Goal: Information Seeking & Learning: Learn about a topic

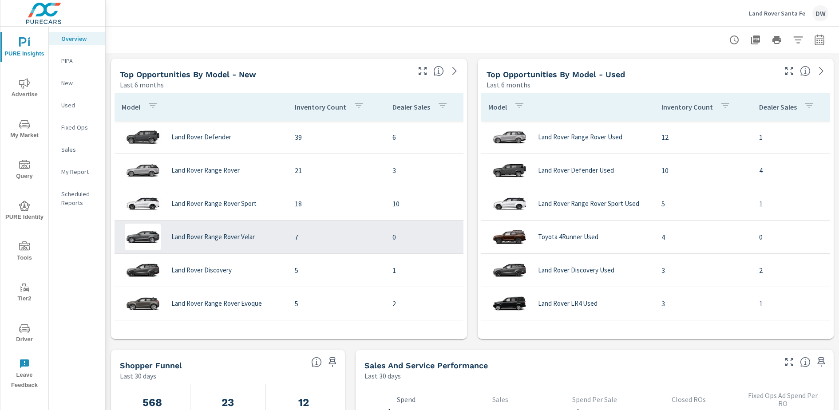
scroll to position [584, 0]
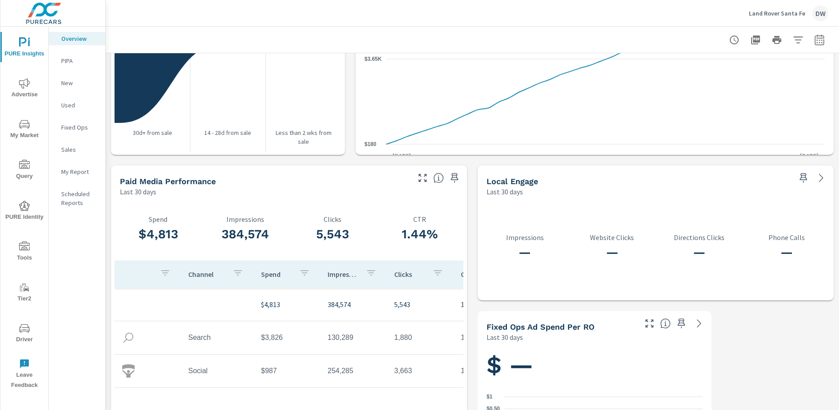
scroll to position [1099, 0]
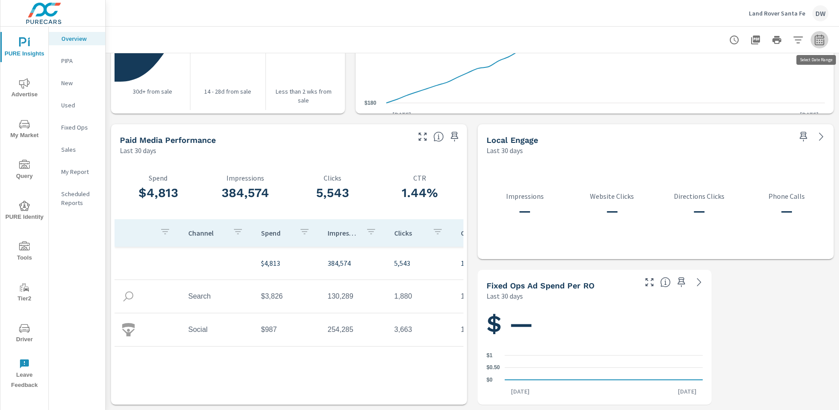
click at [822, 40] on icon "button" at bounding box center [819, 40] width 11 height 11
select select "Last 30 days"
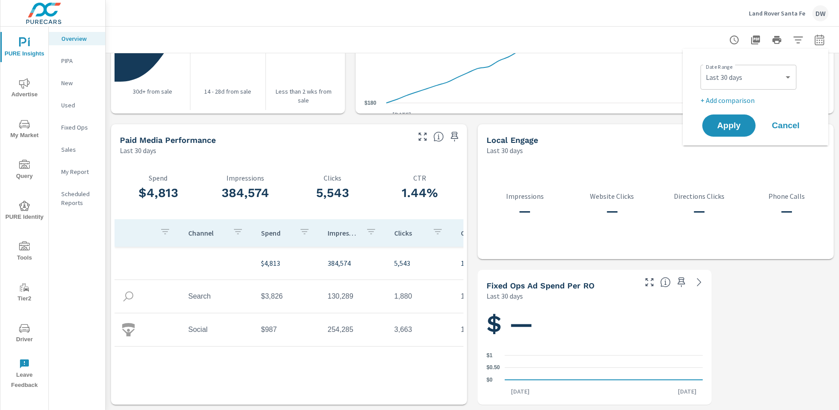
click at [730, 102] on p "+ Add comparison" at bounding box center [757, 100] width 114 height 11
select select "Previous period"
click at [732, 147] on span "Apply" at bounding box center [728, 150] width 36 height 8
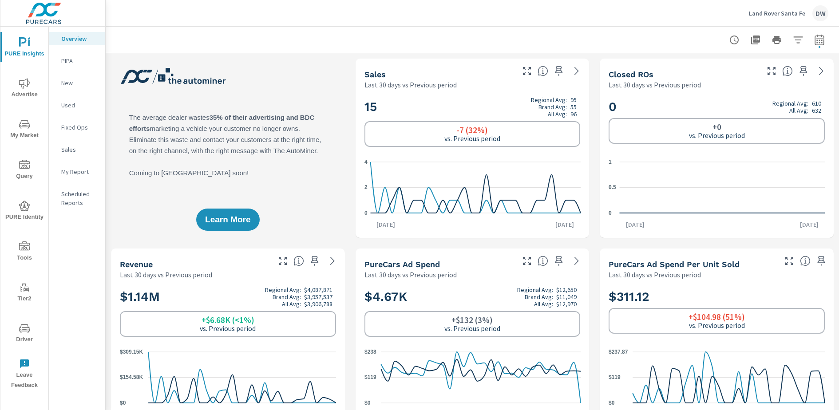
scroll to position [7, 0]
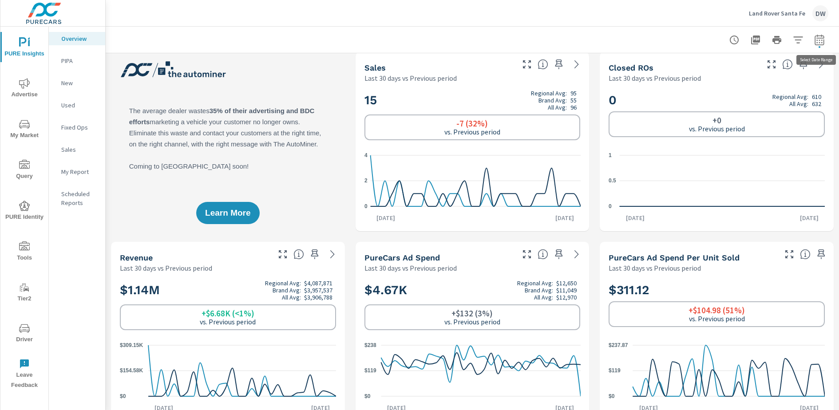
click at [821, 38] on icon "button" at bounding box center [818, 39] width 9 height 11
select select "Last 30 days"
select select "Previous period"
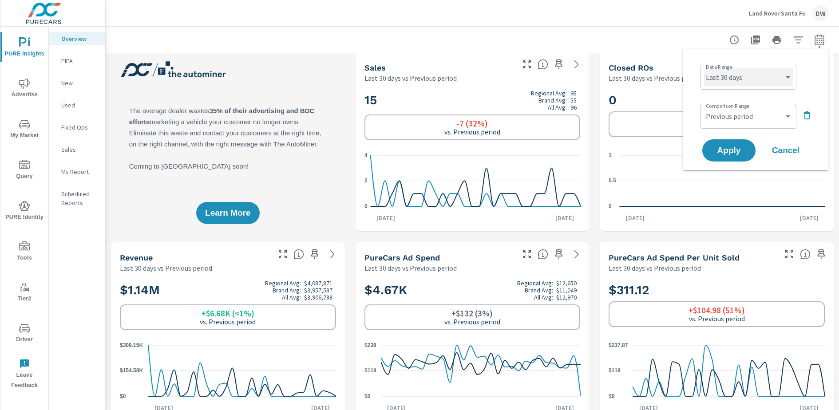
click at [771, 74] on select "Custom Yesterday Last week Last 7 days Last 14 days Last 30 days Last 45 days L…" at bounding box center [748, 77] width 89 height 18
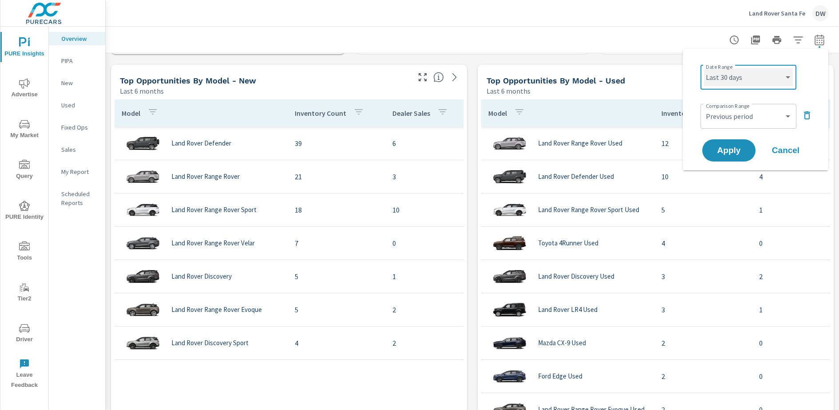
scroll to position [754, 0]
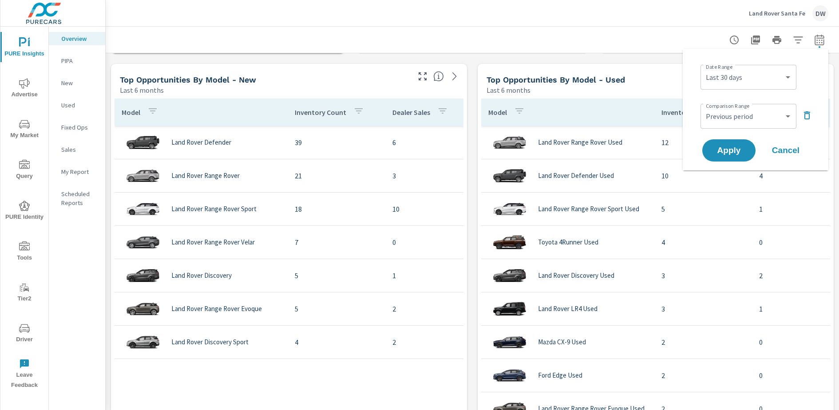
click at [479, 69] on div "Top Opportunities by Model - Used Last 6 months" at bounding box center [627, 80] width 301 height 32
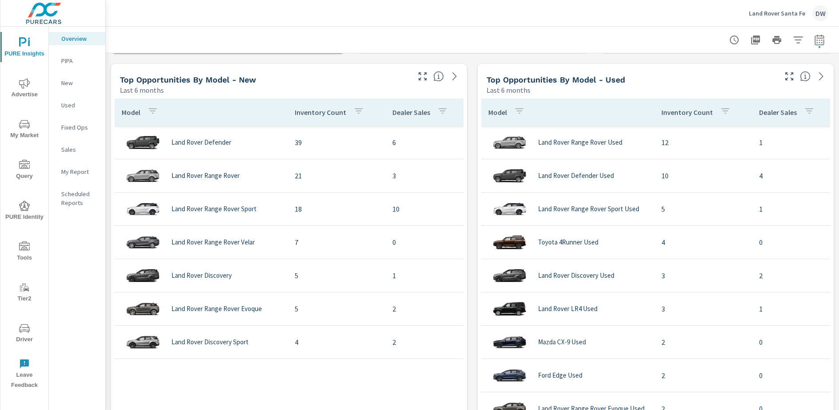
click at [473, 69] on div "Learn More The average dealer wastes 35% of their advertising and BDC efforts m…" at bounding box center [472, 248] width 733 height 1899
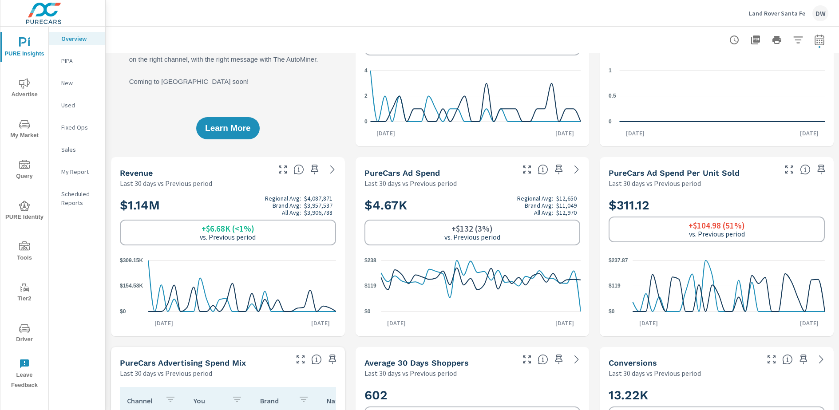
scroll to position [0, 0]
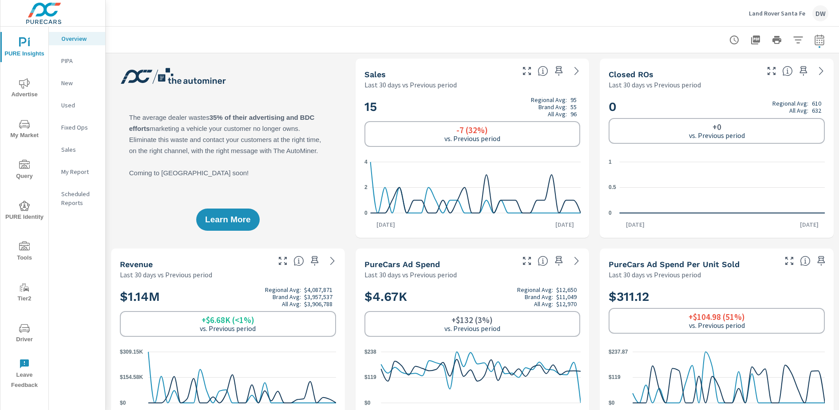
click at [783, 13] on p "Land Rover Santa Fe" at bounding box center [776, 13] width 56 height 8
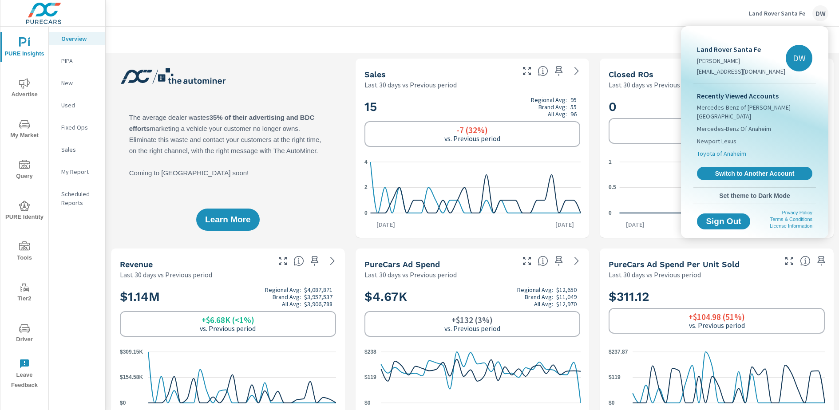
click at [723, 149] on span "Toyota of Anaheim" at bounding box center [721, 153] width 49 height 9
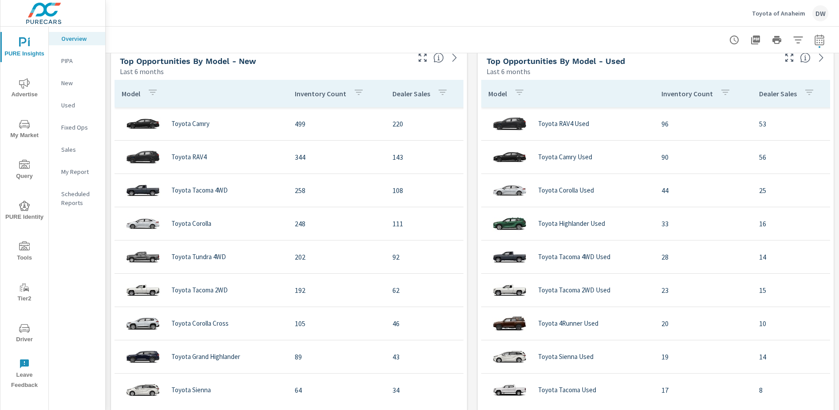
scroll to position [774, 0]
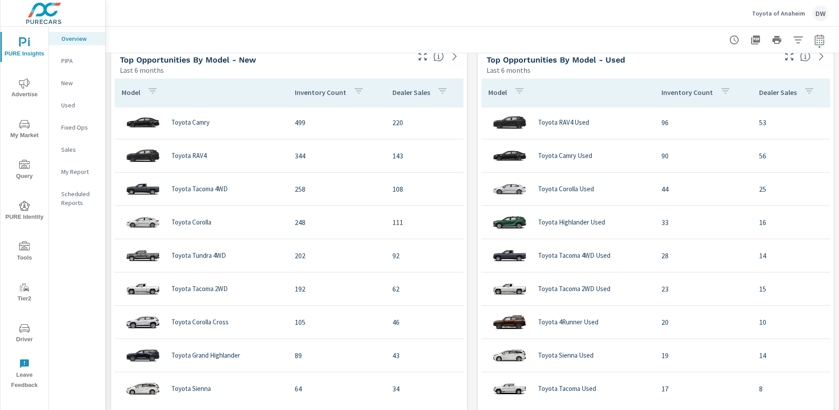
click at [780, 14] on p "Toyota of Anaheim" at bounding box center [778, 13] width 53 height 8
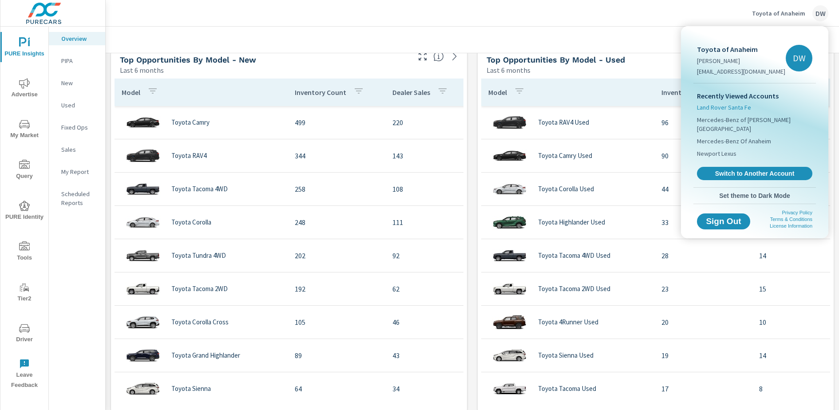
click at [733, 106] on span "Land Rover Santa Fe" at bounding box center [724, 107] width 54 height 9
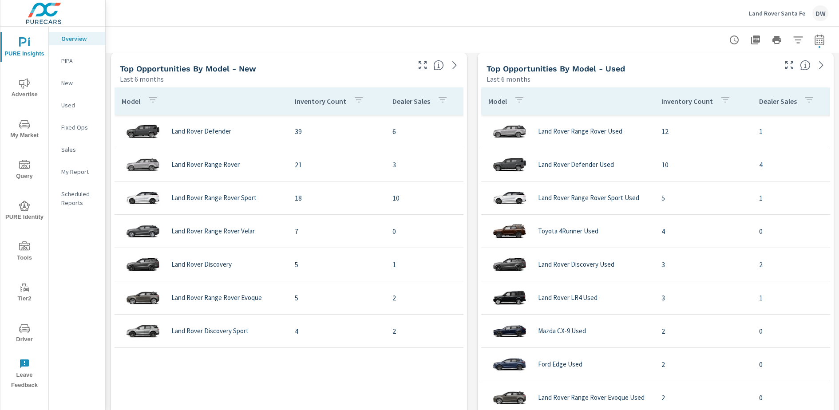
scroll to position [778, 0]
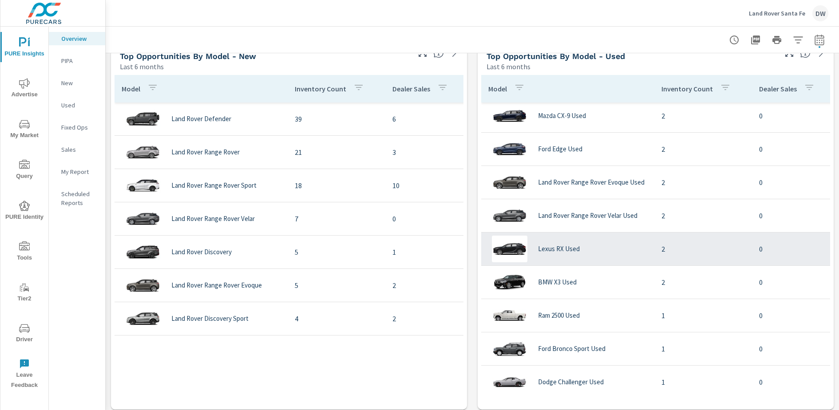
scroll to position [287, 0]
